Goal: Task Accomplishment & Management: Manage account settings

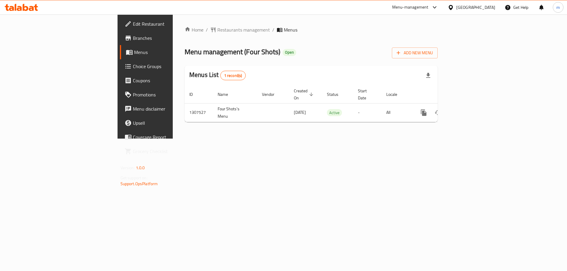
click at [120, 71] on link "Choice Groups" at bounding box center [166, 66] width 92 height 14
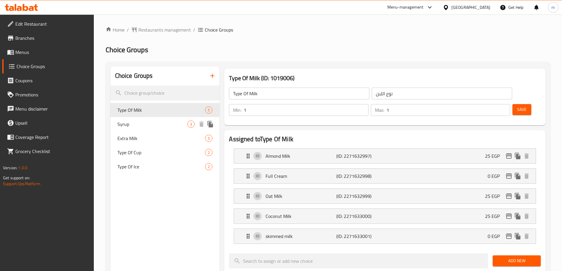
click at [148, 125] on span "Syrup" at bounding box center [152, 124] width 70 height 7
type input "Syrup"
type input "سيرب"
type input "0"
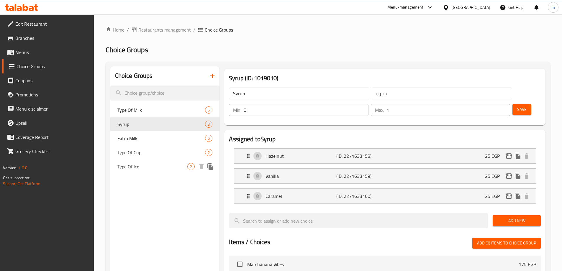
click at [146, 166] on span "Type Of Ice" at bounding box center [152, 166] width 70 height 7
type input "Type Of Ice"
type input "نوع التلج"
type input "1"
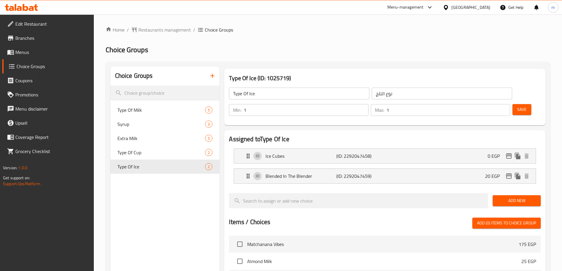
click at [263, 58] on div "Home / Restaurants management / Choice Groups Choice Groups Choice Groups Type …" at bounding box center [328, 237] width 445 height 423
click at [126, 112] on span "Type Of Milk" at bounding box center [152, 110] width 70 height 7
type input "Type Of Milk"
type input "نوع اللبن"
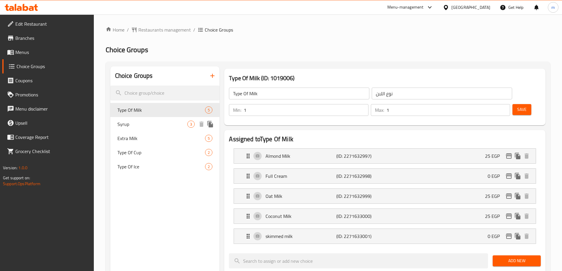
click at [150, 123] on span "Syrup" at bounding box center [152, 124] width 70 height 7
type input "Syrup"
type input "سيرب"
type input "0"
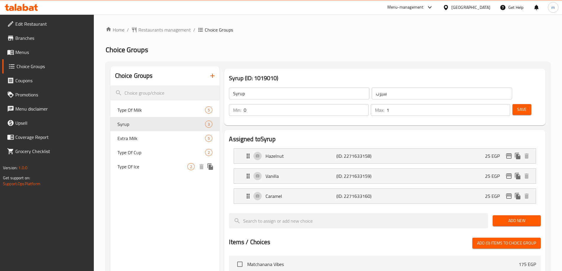
click at [144, 171] on div "Type Of Ice 2" at bounding box center [165, 167] width 110 height 14
type input "Type Of Ice"
type input "نوع التلج"
type input "1"
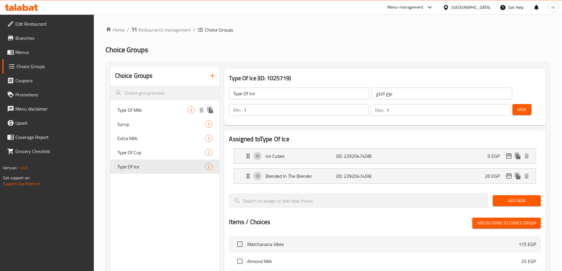
click at [156, 110] on span "Type Of Milk" at bounding box center [152, 110] width 70 height 7
type input "Type Of Milk"
type input "نوع اللبن"
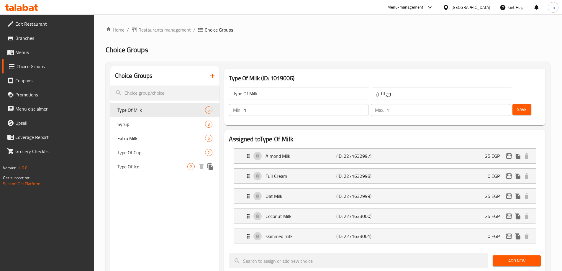
click at [134, 167] on span "Type Of Ice" at bounding box center [152, 166] width 70 height 7
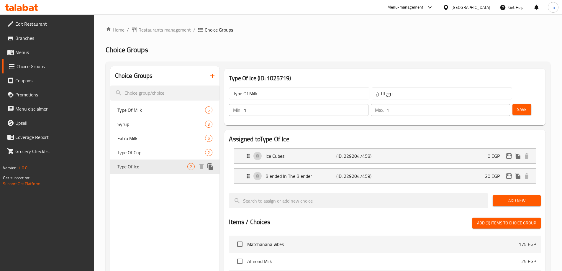
type input "Type Of Ice"
type input "نوع التلج"
click at [151, 115] on div "Type Of Milk 5" at bounding box center [165, 110] width 110 height 14
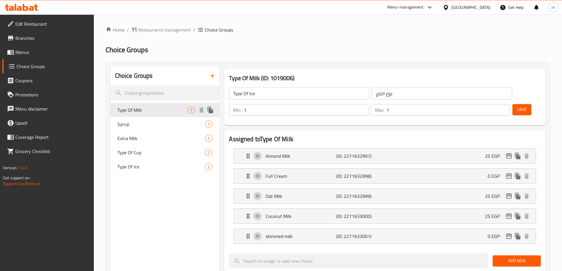
type input "Type Of Milk"
type input "نوع اللبن"
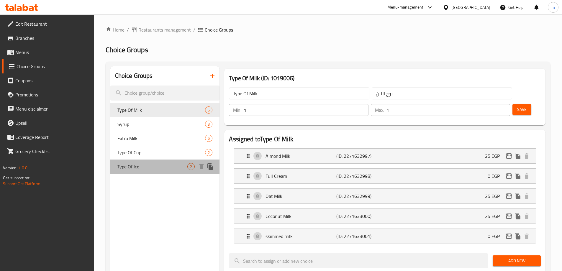
click at [155, 167] on span "Type Of Ice" at bounding box center [152, 166] width 70 height 7
type input "Type Of Ice"
type input "نوع التلج"
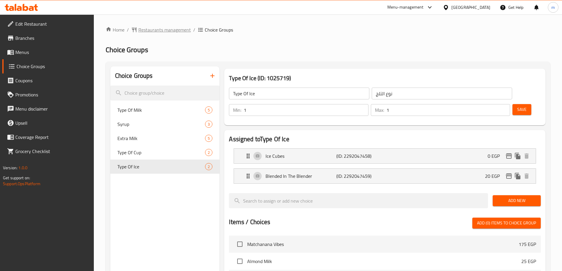
click at [168, 28] on span "Restaurants management" at bounding box center [164, 29] width 53 height 7
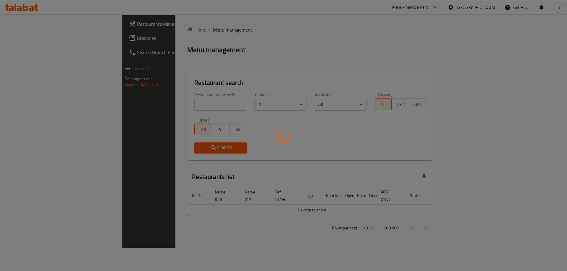
click at [51, 42] on div at bounding box center [283, 135] width 567 height 271
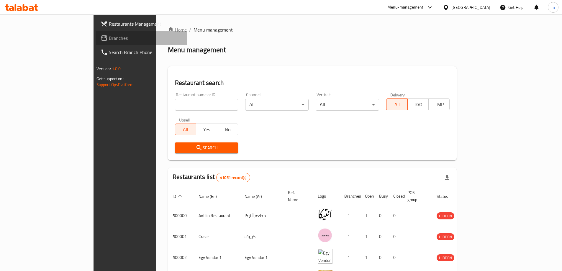
click at [109, 41] on span "Branches" at bounding box center [146, 38] width 74 height 7
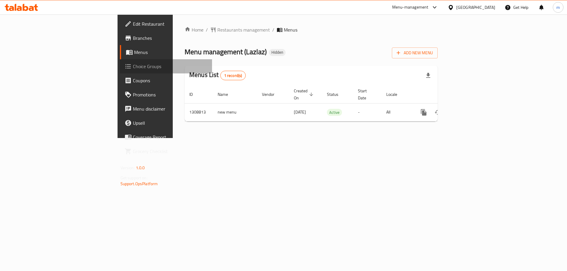
click at [133, 64] on span "Choice Groups" at bounding box center [170, 66] width 75 height 7
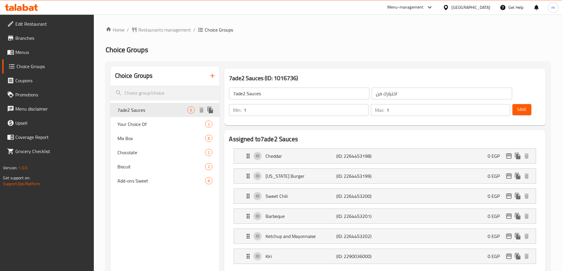
click at [160, 113] on span "7ade2 Sauces" at bounding box center [152, 110] width 70 height 7
click at [151, 123] on span "Your Choice Of" at bounding box center [152, 124] width 70 height 7
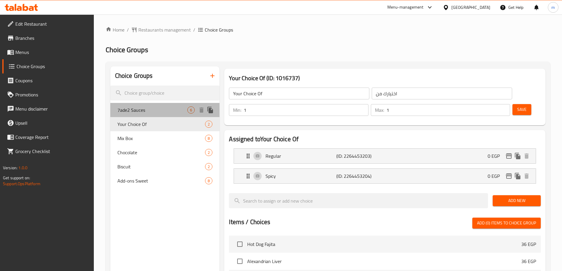
click at [156, 112] on span "7ade2 Sauces" at bounding box center [152, 110] width 70 height 7
type input "7ade2 Sauces"
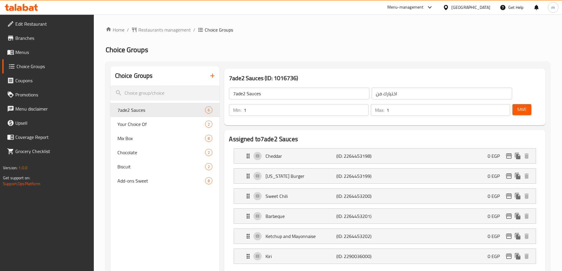
drag, startPoint x: 283, startPoint y: 33, endPoint x: 284, endPoint y: 29, distance: 3.9
click at [283, 30] on ol "Home / Restaurants management / Choice Groups" at bounding box center [328, 29] width 445 height 7
click at [155, 29] on span "Restaurants management" at bounding box center [164, 29] width 53 height 7
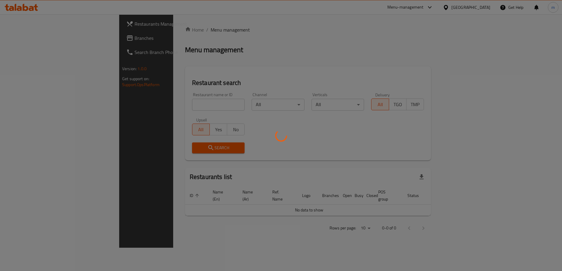
click at [53, 41] on div at bounding box center [281, 135] width 562 height 271
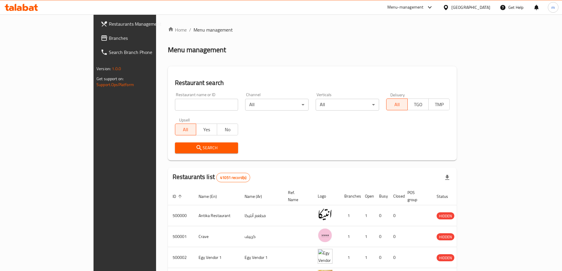
click at [109, 41] on span "Branches" at bounding box center [146, 38] width 74 height 7
click at [96, 32] on link "Branches" at bounding box center [142, 38] width 92 height 14
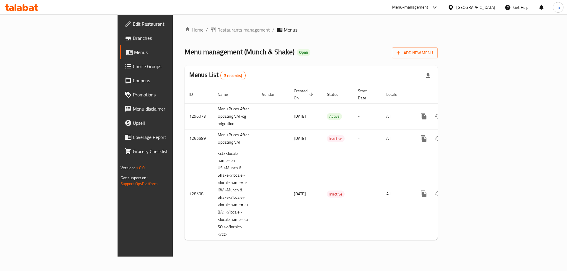
click at [133, 66] on span "Choice Groups" at bounding box center [170, 66] width 75 height 7
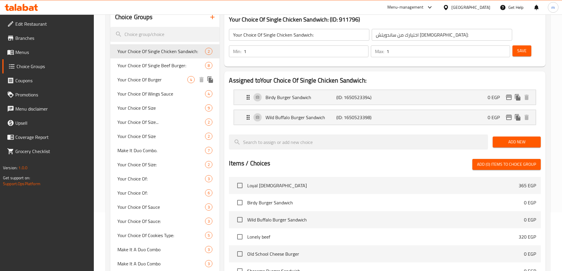
scroll to position [59, 0]
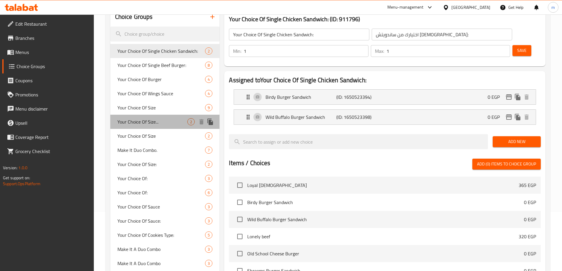
click at [155, 125] on span "Your Choice Of Size..." at bounding box center [152, 121] width 70 height 7
type input "Your Choice Of Size..."
type input "إختيارك من الحجم"
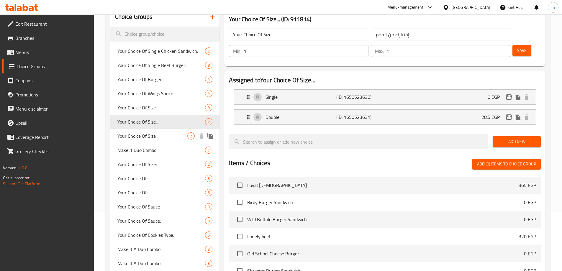
click at [158, 135] on span "Your Choice Of Size" at bounding box center [152, 136] width 70 height 7
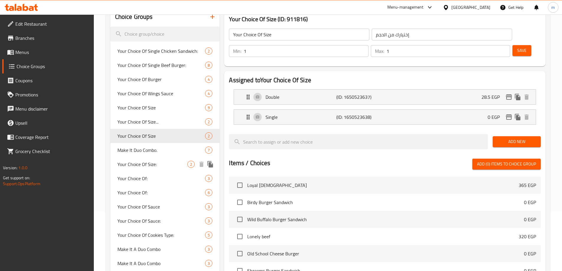
click at [156, 166] on span "Your Choice Of Size:" at bounding box center [152, 164] width 70 height 7
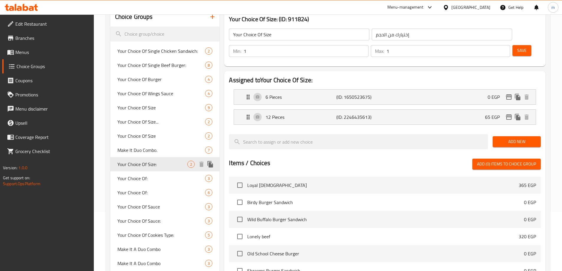
type input "Your Choice Of Size:"
type input "إختيارك من الحجم:"
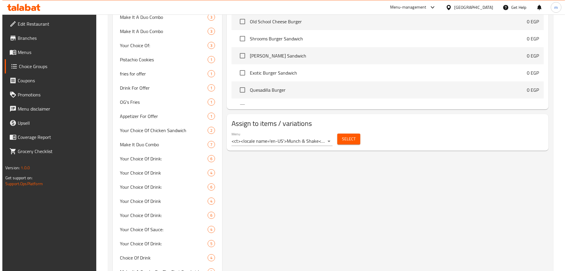
scroll to position [207, 0]
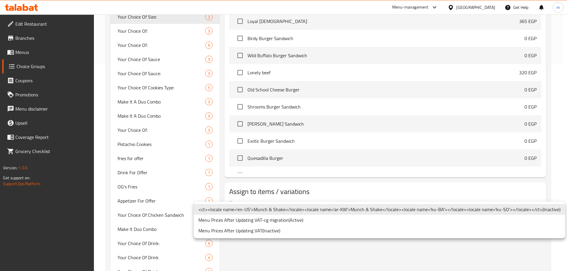
click at [306, 217] on li "Menu Prices After Updating VAT-cg migration ( Active )" at bounding box center [379, 220] width 371 height 11
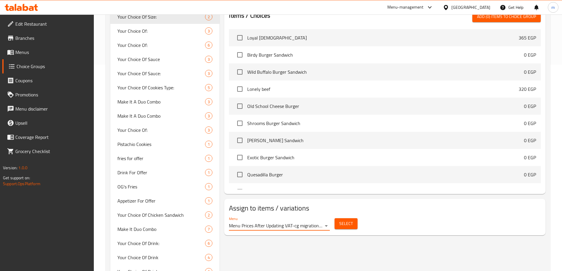
click at [346, 220] on span "Select" at bounding box center [346, 223] width 14 height 7
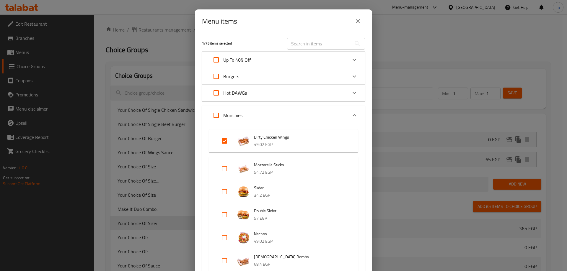
scroll to position [212, 0]
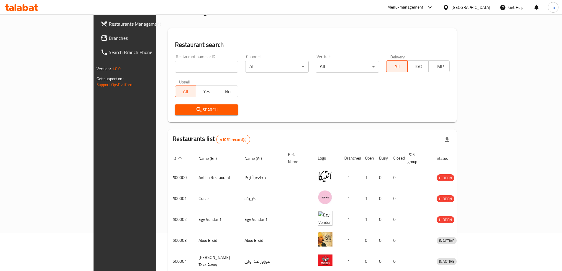
scroll to position [59, 0]
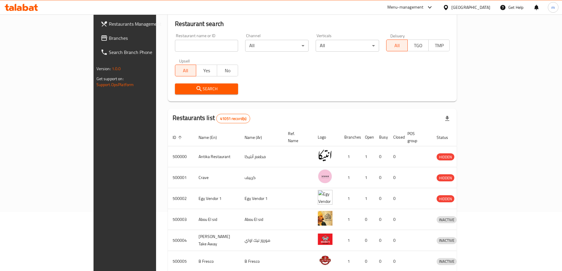
click at [96, 32] on link "Branches" at bounding box center [142, 38] width 92 height 14
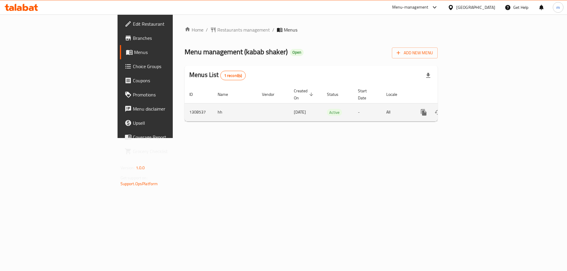
click at [473, 106] on link "enhanced table" at bounding box center [466, 112] width 14 height 14
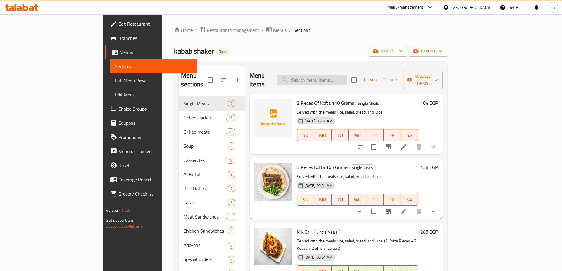
click at [347, 79] on input "search" at bounding box center [312, 80] width 70 height 10
paste input "Shish Tawook Platter"
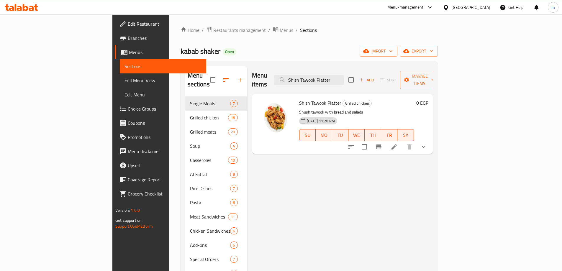
type input "Shish Tawook Platter"
click at [403, 142] on li at bounding box center [394, 147] width 17 height 11
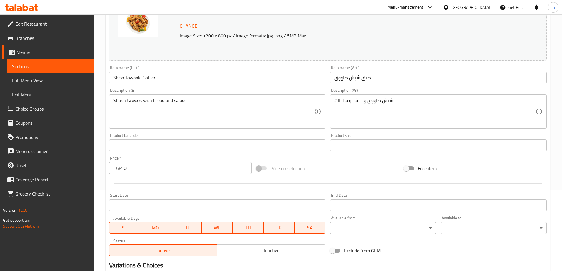
scroll to position [168, 0]
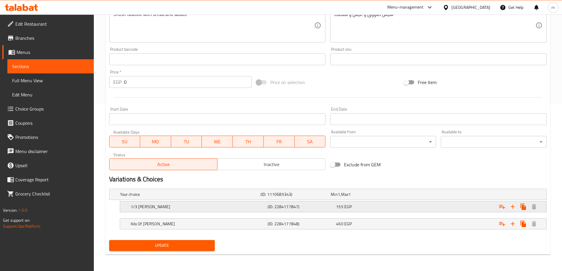
click at [177, 206] on h5 "1/3 [PERSON_NAME]" at bounding box center [198, 207] width 135 height 6
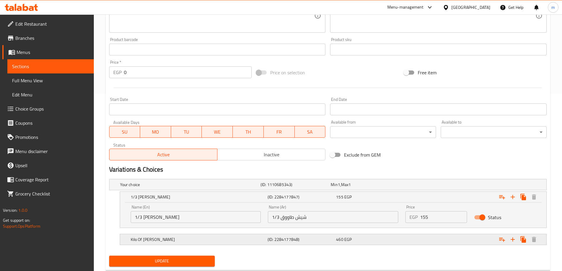
scroll to position [193, 0]
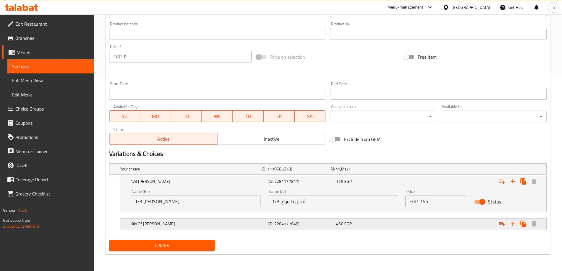
click at [183, 227] on h5 "Kilo Of [PERSON_NAME]" at bounding box center [198, 224] width 135 height 6
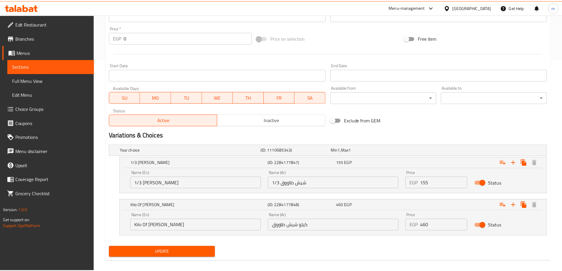
scroll to position [218, 0]
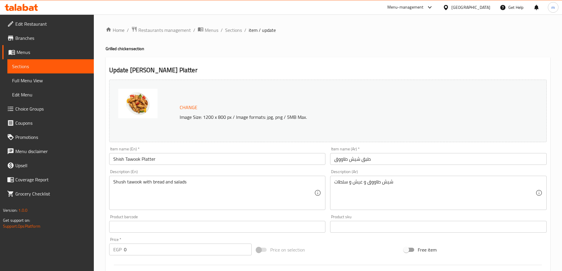
scroll to position [185, 0]
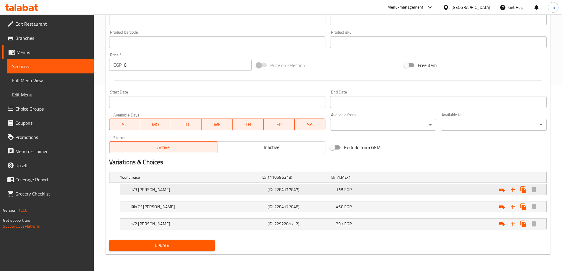
click at [172, 189] on h5 "1/3 [PERSON_NAME]" at bounding box center [198, 190] width 135 height 6
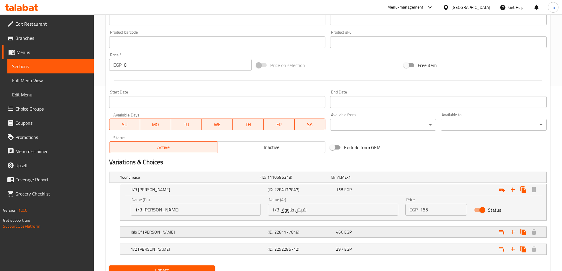
click at [163, 230] on h5 "Kilo Of [PERSON_NAME]" at bounding box center [198, 232] width 135 height 6
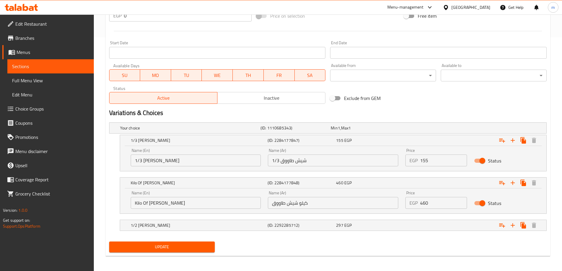
scroll to position [236, 0]
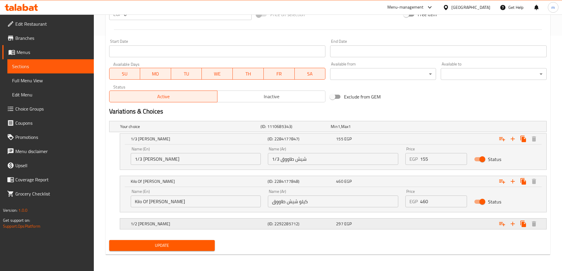
click at [182, 226] on h5 "1/2 [PERSON_NAME]" at bounding box center [198, 224] width 135 height 6
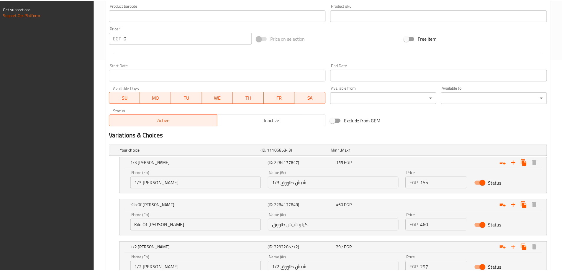
scroll to position [261, 0]
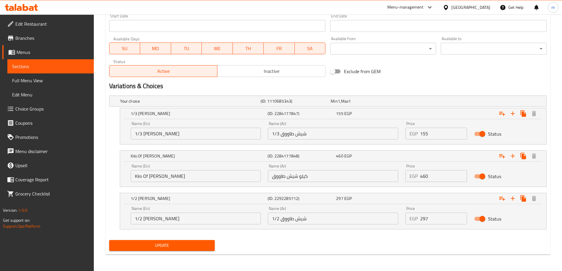
click at [489, 10] on div "[GEOGRAPHIC_DATA]" at bounding box center [471, 7] width 39 height 6
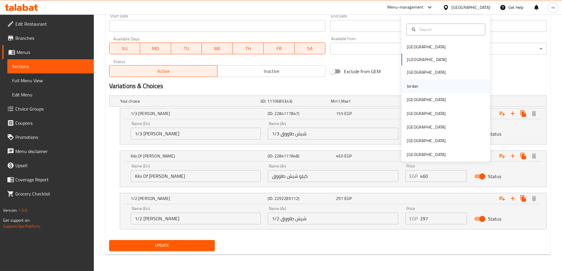
click at [429, 85] on div "Jordan" at bounding box center [446, 86] width 89 height 14
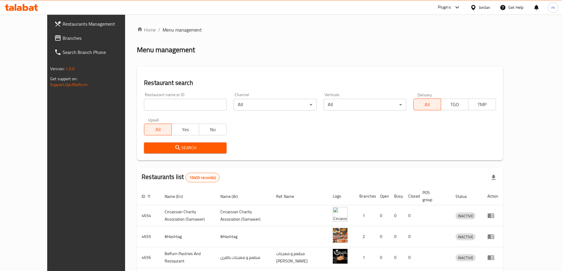
drag, startPoint x: 479, startPoint y: 35, endPoint x: 484, endPoint y: 17, distance: 19.2
click at [482, 30] on div "Home / Menu management Menu management Restaurant search Restaurant name or ID …" at bounding box center [320, 225] width 366 height 399
click at [490, 4] on div "Jordan" at bounding box center [485, 7] width 12 height 6
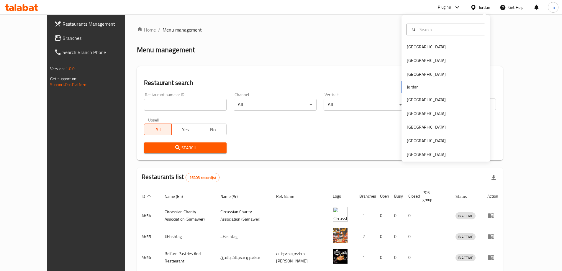
click at [444, 84] on div "[GEOGRAPHIC_DATA] [GEOGRAPHIC_DATA] [GEOGRAPHIC_DATA] [GEOGRAPHIC_DATA] [GEOGRA…" at bounding box center [446, 100] width 89 height 121
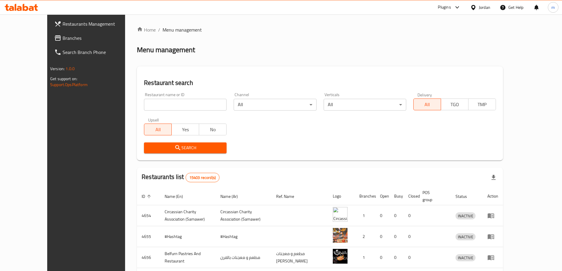
drag, startPoint x: 325, startPoint y: 57, endPoint x: 438, endPoint y: 10, distance: 122.2
click at [325, 56] on div "Home / Menu management Menu management Restaurant search Restaurant name or ID …" at bounding box center [320, 225] width 366 height 399
click at [480, 6] on div "Jordan" at bounding box center [485, 7] width 12 height 6
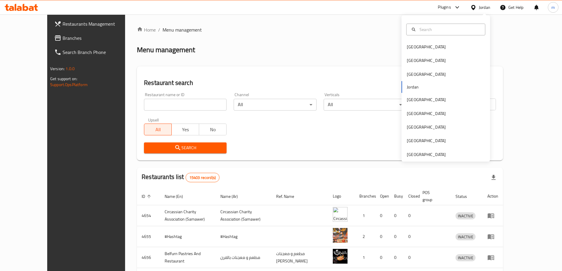
click at [433, 86] on div "[GEOGRAPHIC_DATA] [GEOGRAPHIC_DATA] [GEOGRAPHIC_DATA] [GEOGRAPHIC_DATA] [GEOGRA…" at bounding box center [446, 100] width 89 height 121
click at [243, 35] on div "Home / Menu management Menu management Restaurant search Restaurant name or ID …" at bounding box center [320, 225] width 366 height 399
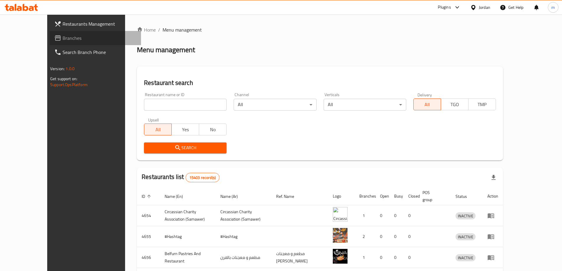
click at [63, 39] on span "Branches" at bounding box center [100, 38] width 74 height 7
